Goal: Information Seeking & Learning: Learn about a topic

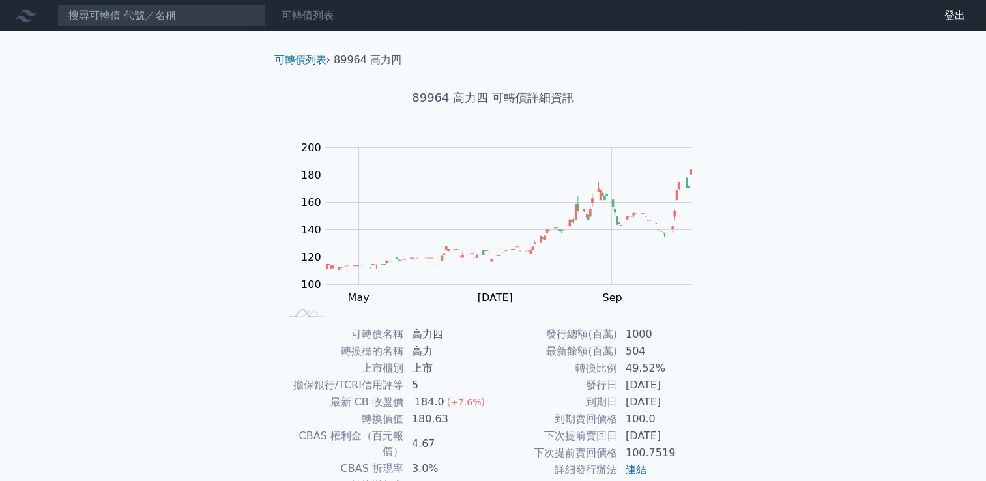
click at [311, 17] on link "可轉債列表" at bounding box center [307, 15] width 52 height 12
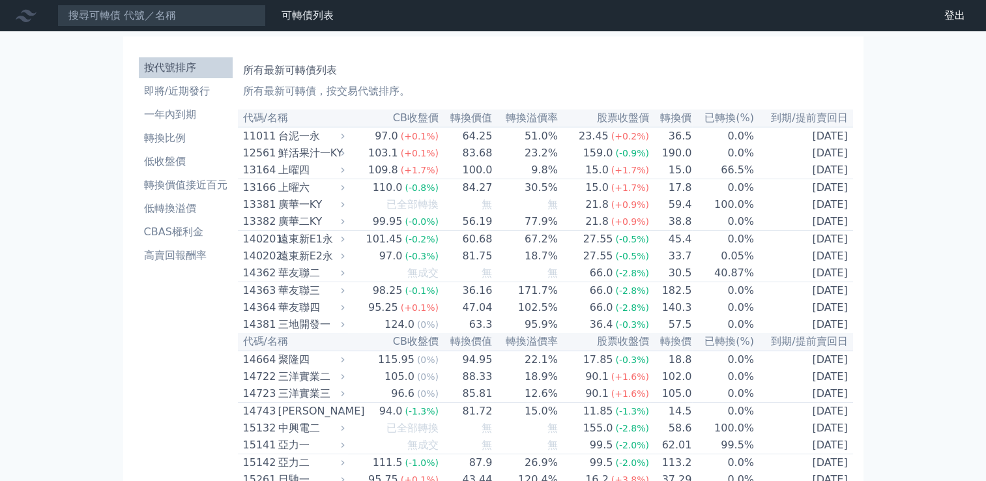
click at [189, 95] on li "即將/近期發行" at bounding box center [186, 91] width 94 height 16
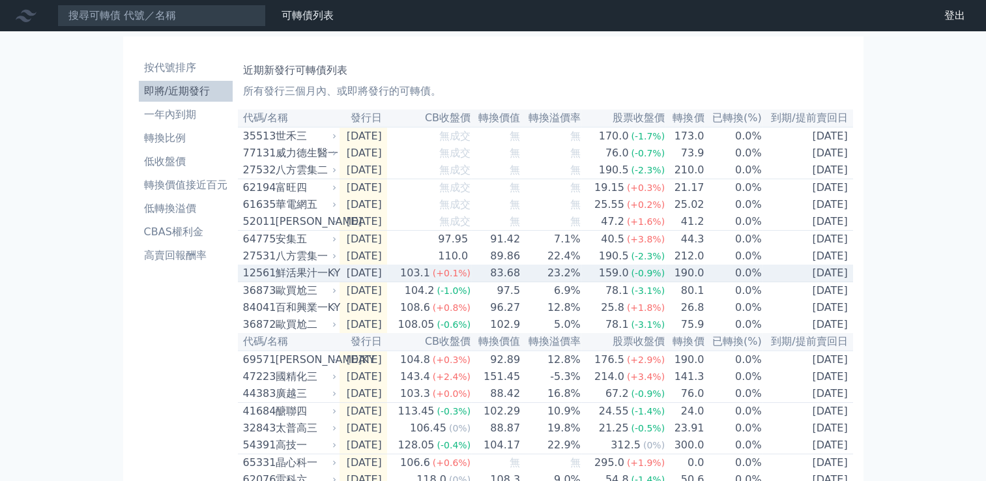
click at [311, 281] on div "鮮活果汁一KY" at bounding box center [305, 273] width 59 height 16
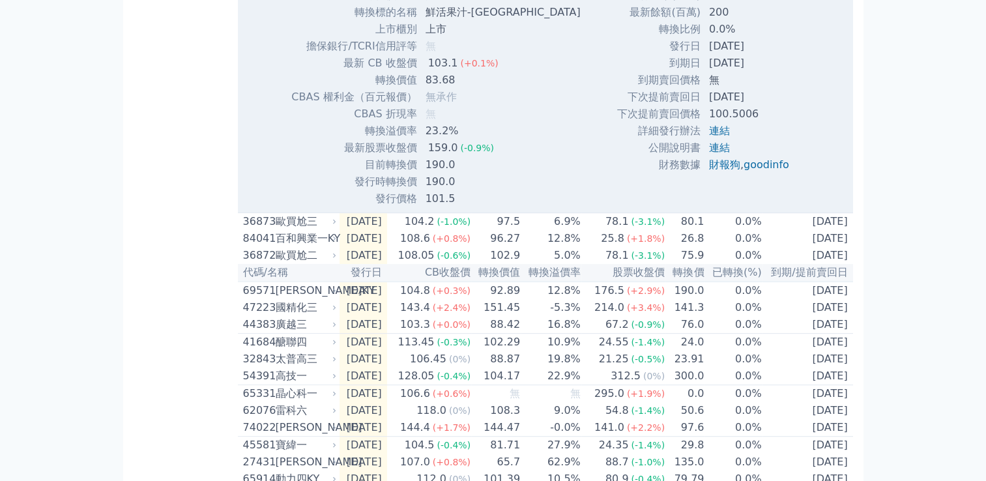
scroll to position [521, 0]
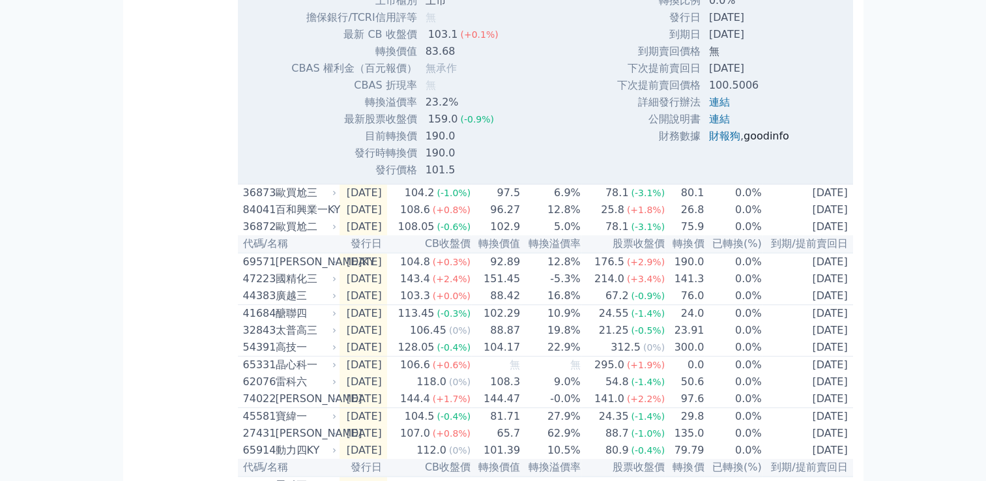
click at [756, 142] on link "goodinfo" at bounding box center [766, 136] width 46 height 12
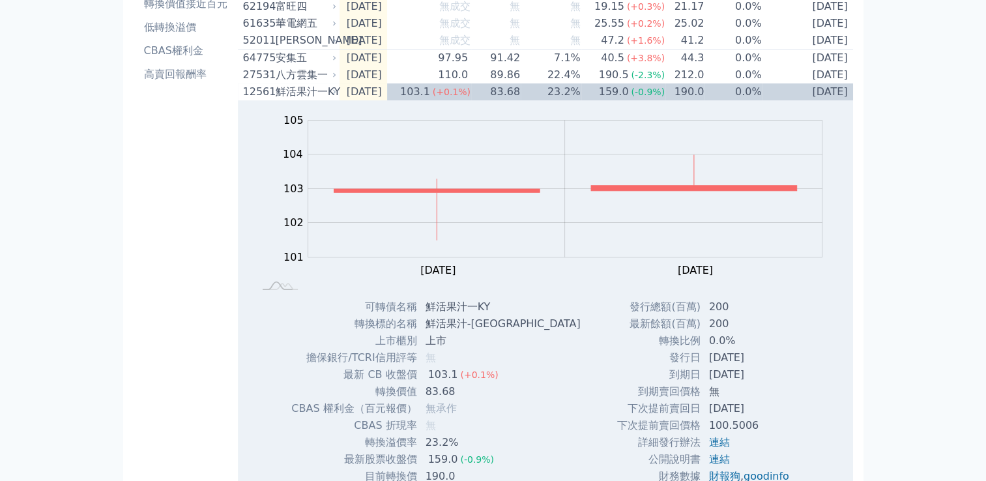
scroll to position [0, 0]
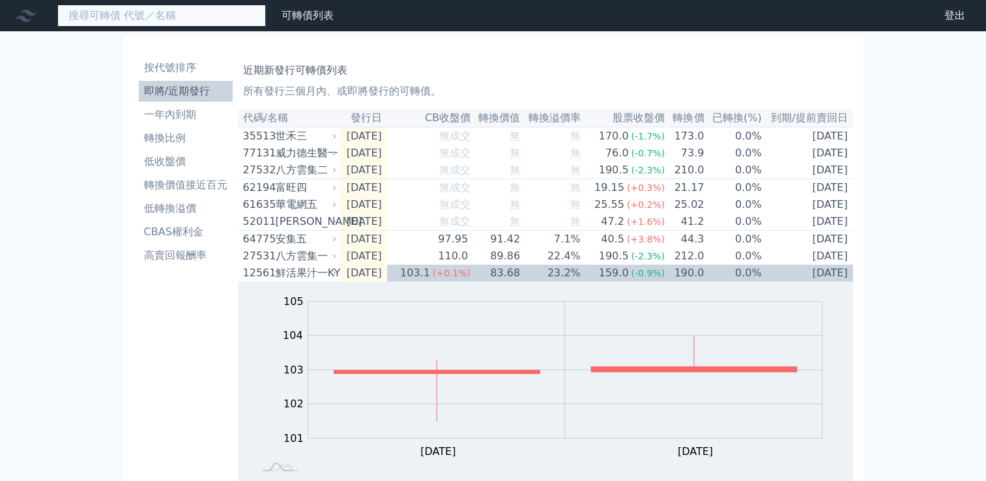
click at [188, 17] on input at bounding box center [161, 16] width 208 height 22
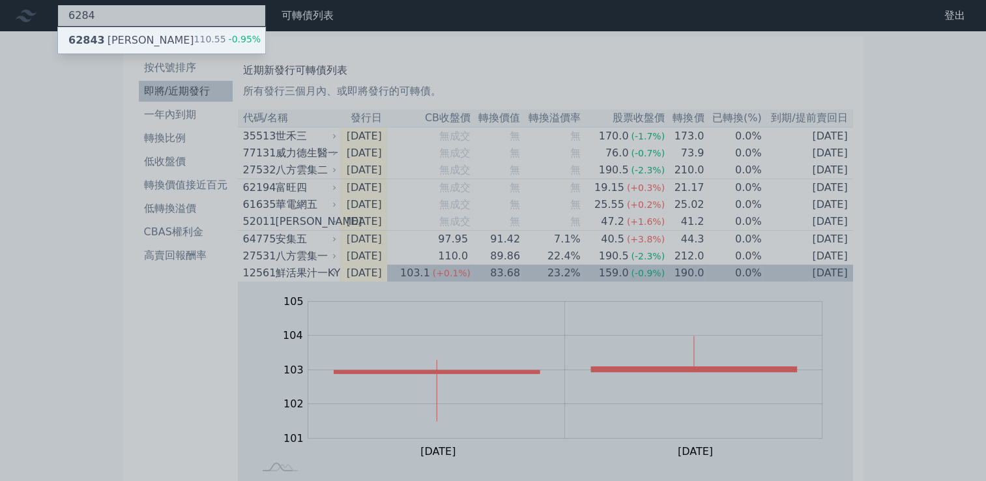
type input "6284"
click at [175, 35] on div "62843 佳邦三 110.55 -0.95%" at bounding box center [161, 40] width 207 height 26
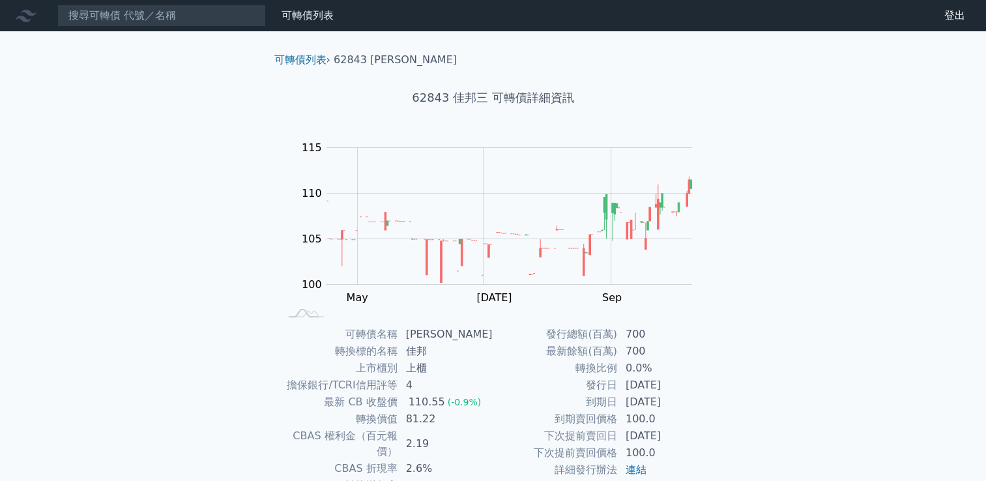
scroll to position [122, 0]
